Goal: Check status: Check status

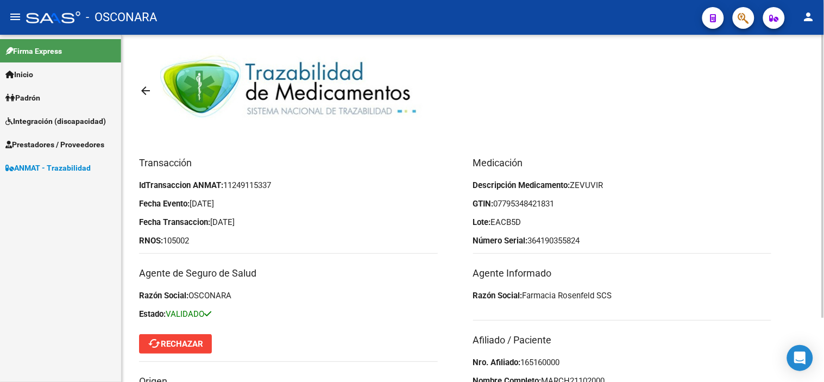
click at [153, 87] on link "arrow_back" at bounding box center [149, 91] width 21 height 26
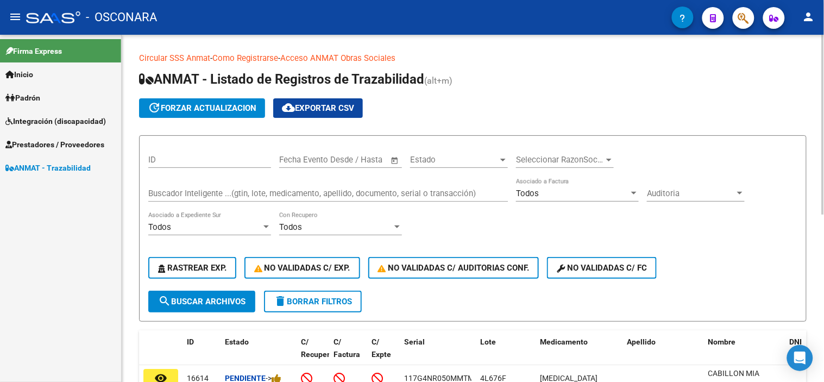
click at [209, 187] on div "Buscador Inteligente ...(gtin, lote, medicamento, apellido, documento, serial o…" at bounding box center [328, 189] width 360 height 23
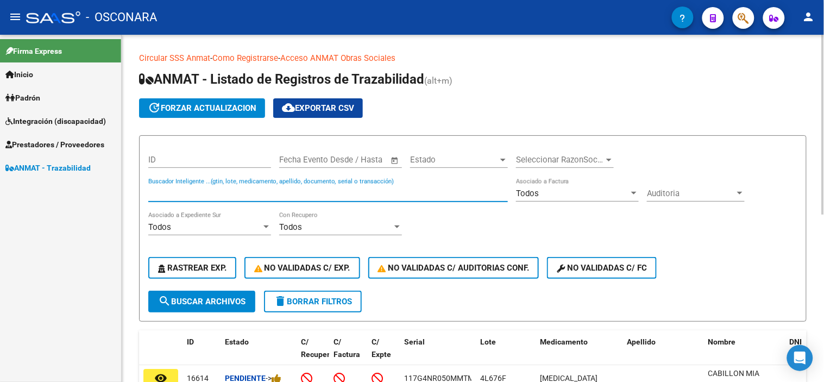
paste input "133172394406"
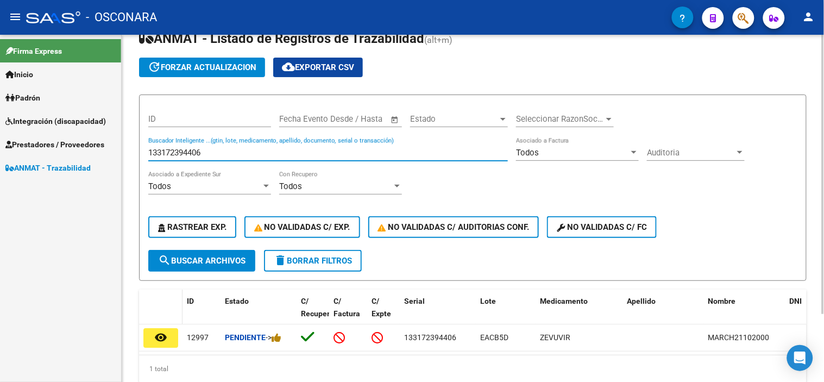
scroll to position [84, 0]
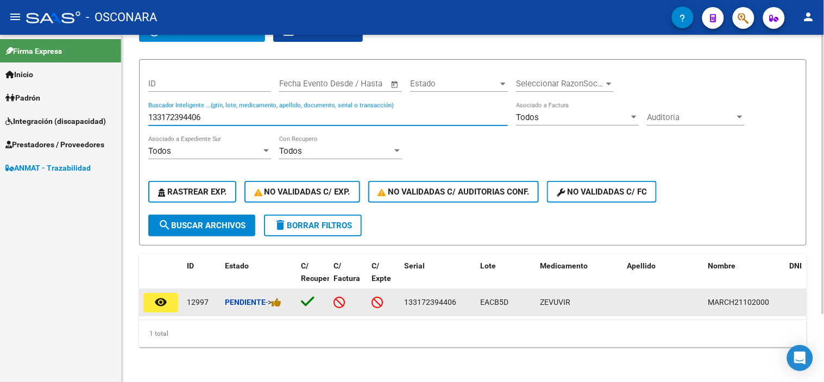
type input "133172394406"
click at [165, 296] on mat-icon "remove_red_eye" at bounding box center [160, 302] width 13 height 13
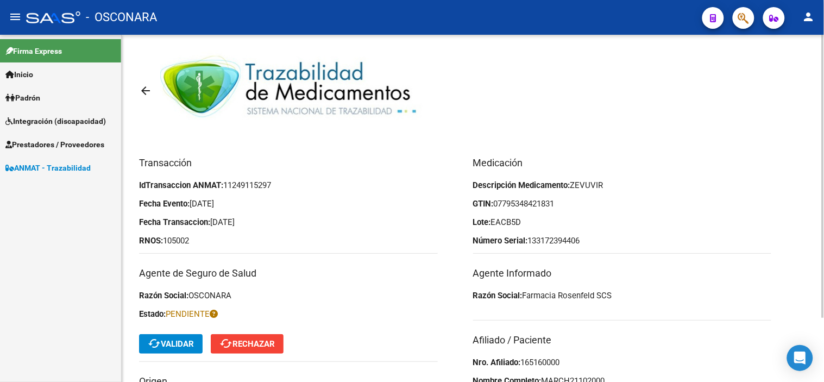
click at [182, 344] on span "cached Validar" at bounding box center [171, 344] width 46 height 10
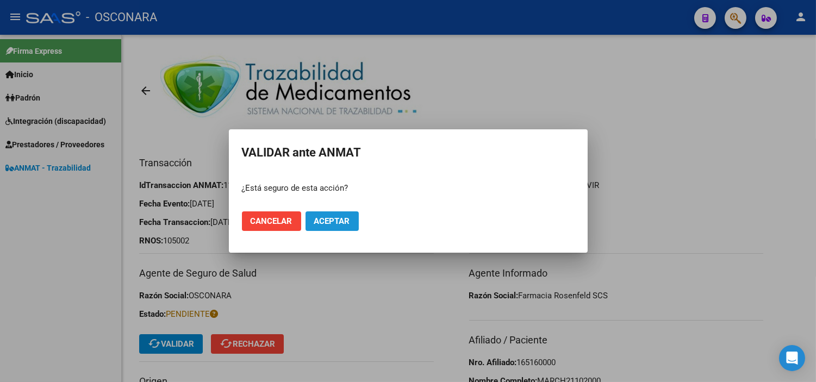
click at [322, 220] on span "Aceptar" at bounding box center [332, 221] width 36 height 10
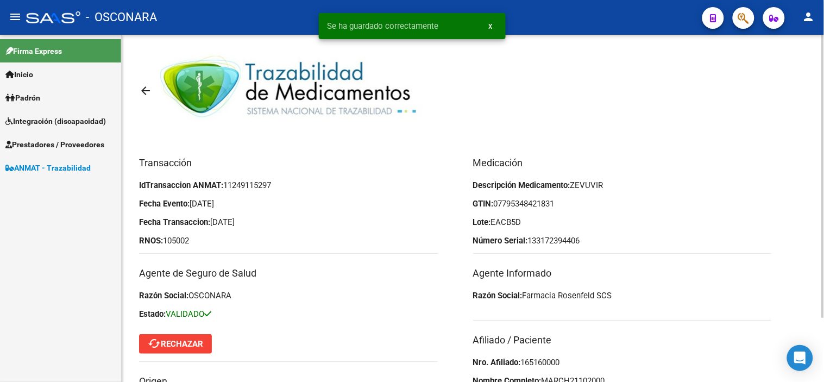
click at [139, 85] on mat-icon "arrow_back" at bounding box center [145, 90] width 13 height 13
